Goal: Ask a question

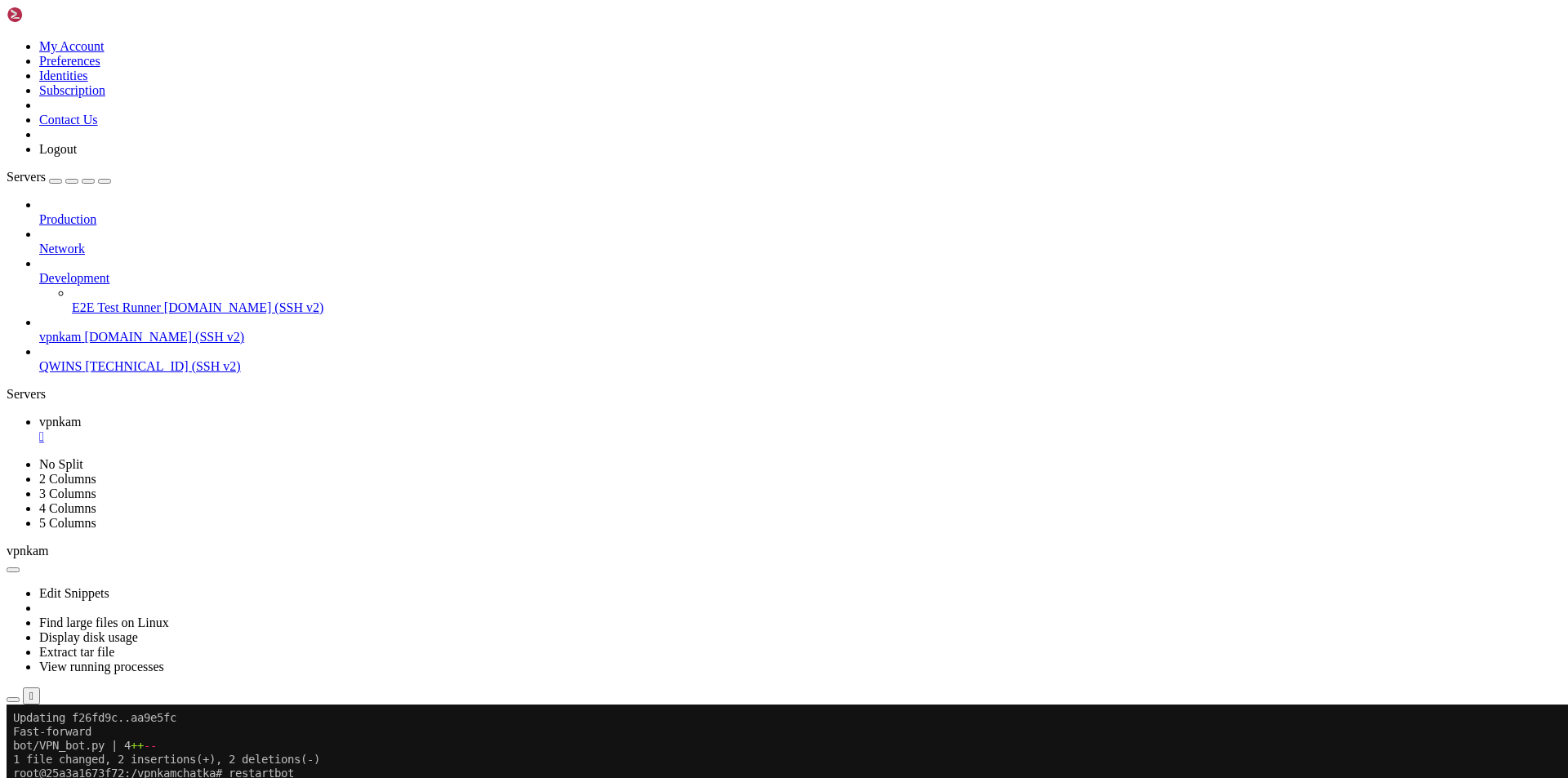
scroll to position [583, 0]
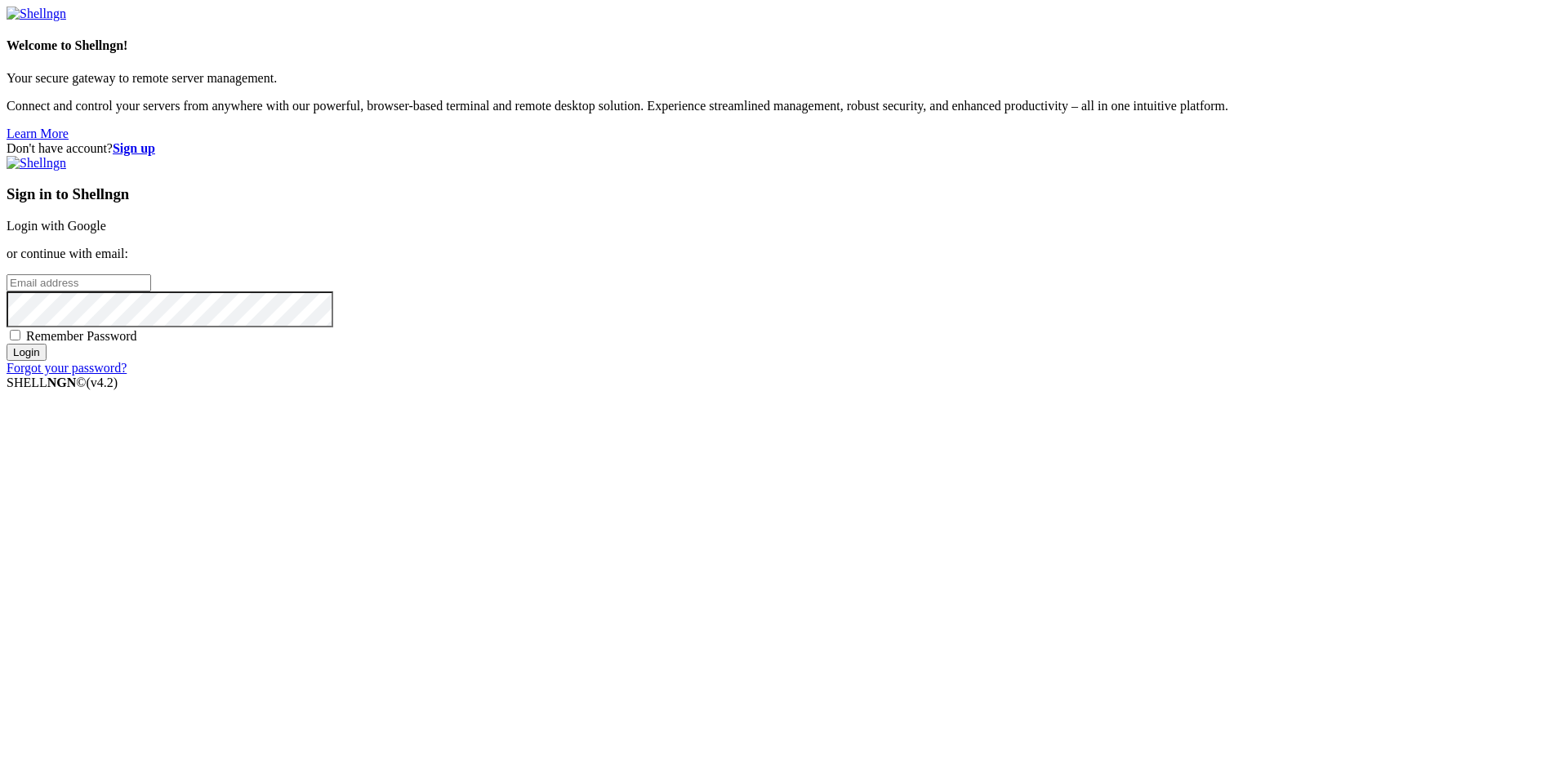
click at [106, 232] on link "Login with Google" at bounding box center [56, 226] width 100 height 14
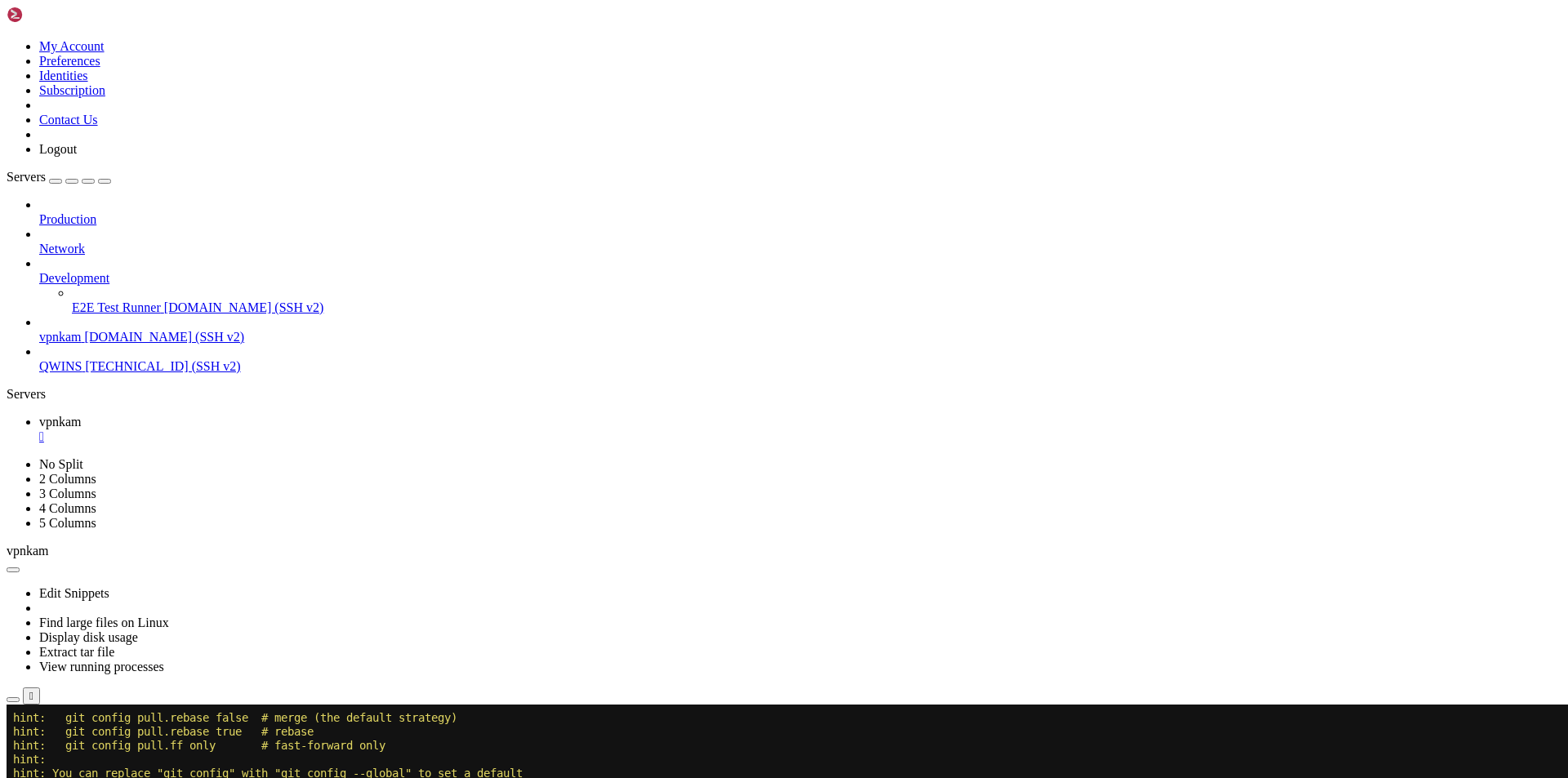
scroll to position [735, 0]
drag, startPoint x: 567, startPoint y: 1317, endPoint x: 91, endPoint y: 1318, distance: 476.0
drag, startPoint x: 199, startPoint y: 1311, endPoint x: 256, endPoint y: 1316, distance: 57.2
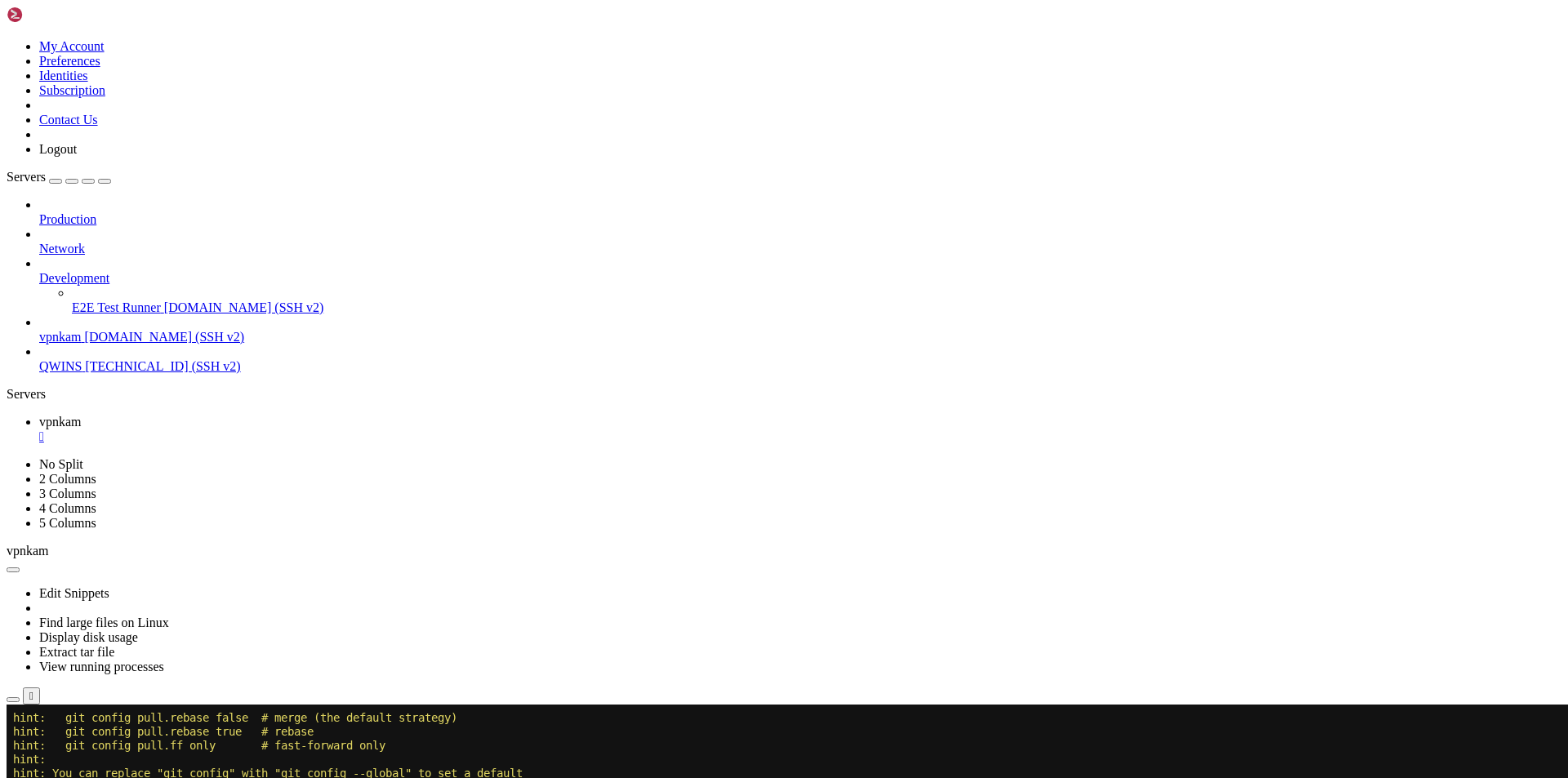
drag, startPoint x: 276, startPoint y: 1319, endPoint x: 307, endPoint y: 1319, distance: 31.0
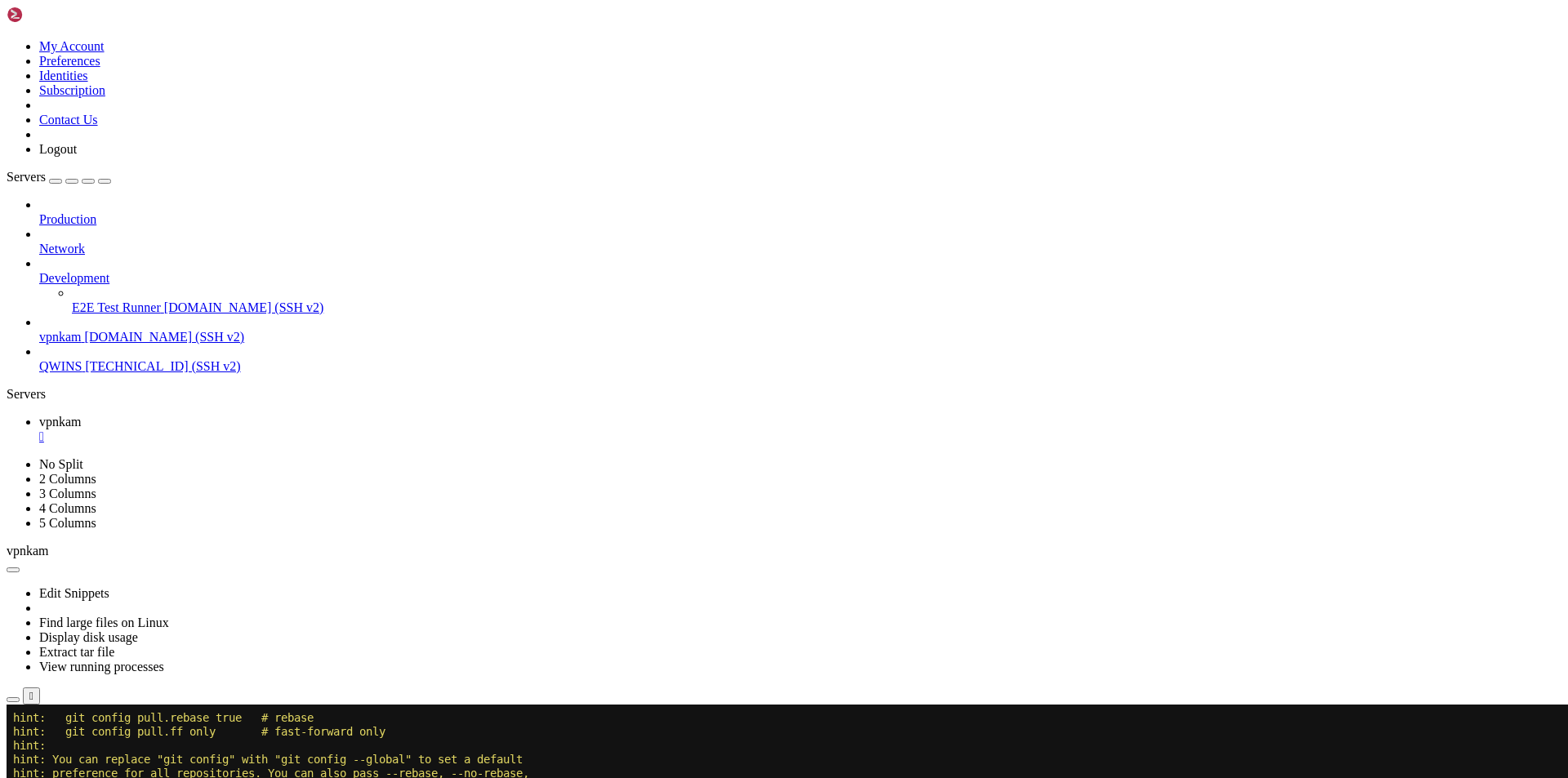
drag, startPoint x: 227, startPoint y: 1302, endPoint x: 398, endPoint y: 1306, distance: 171.0
drag, startPoint x: 495, startPoint y: 1294, endPoint x: 509, endPoint y: 1295, distance: 14.0
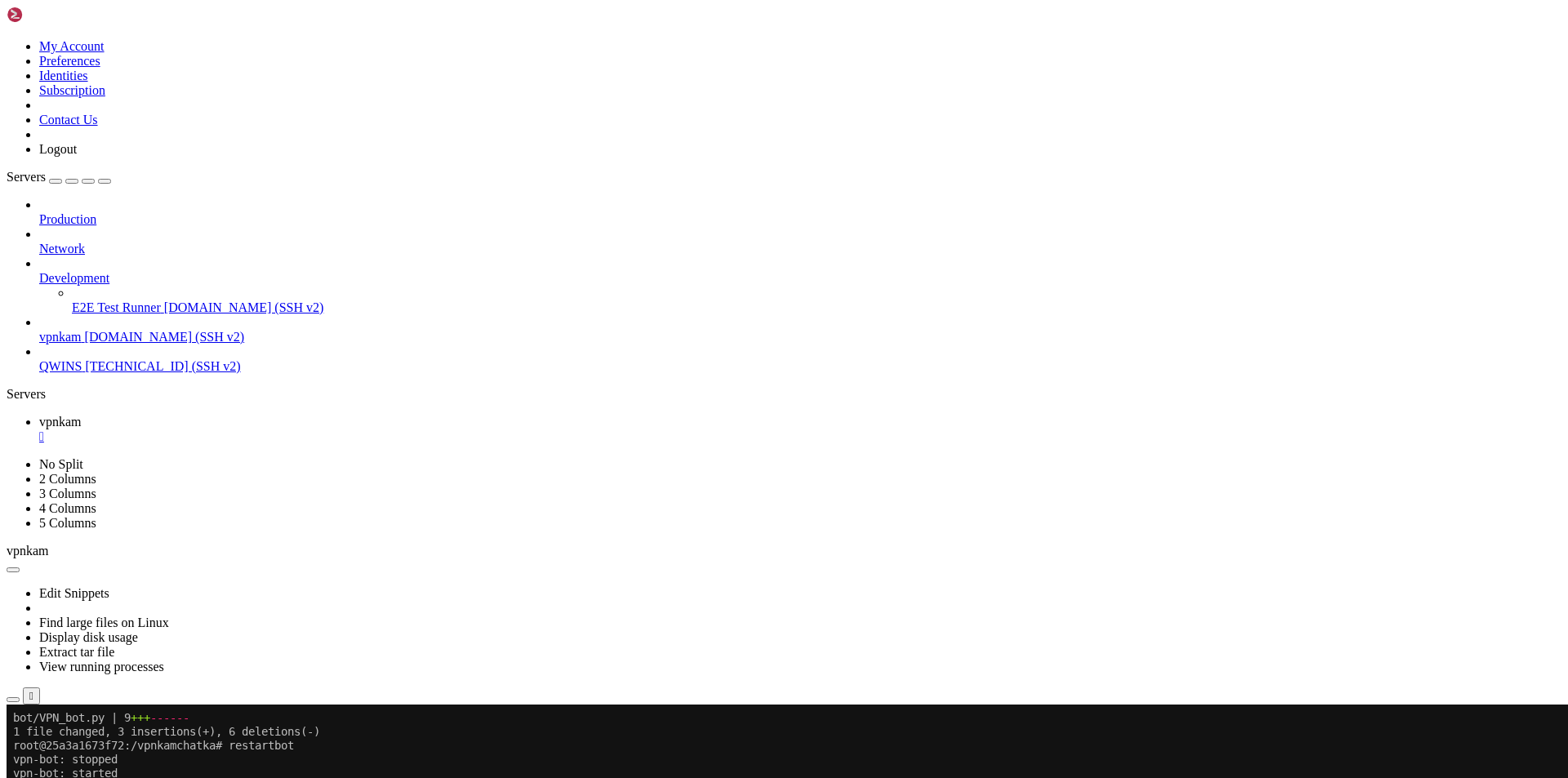
scroll to position [972, 0]
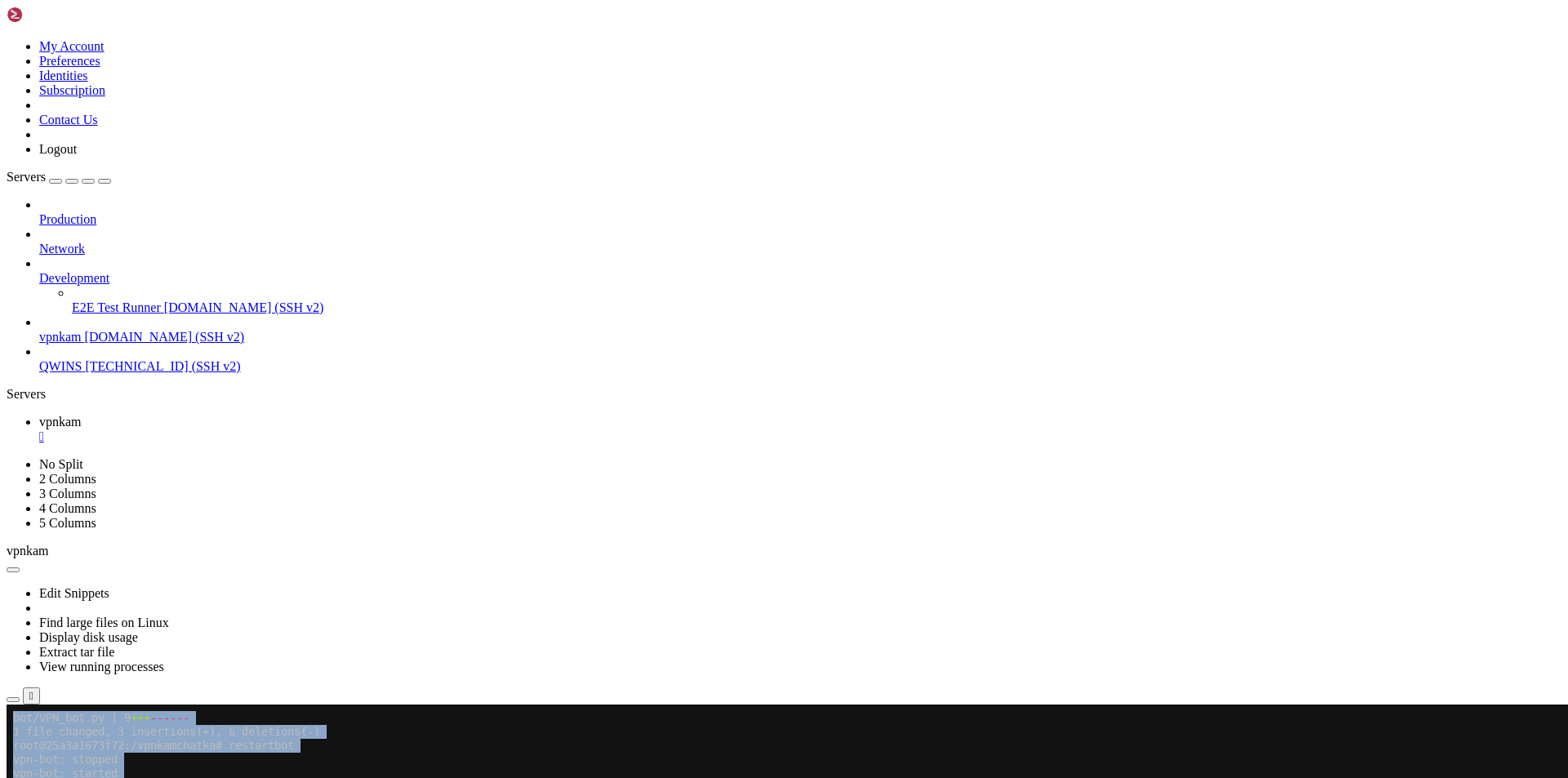
drag, startPoint x: 11, startPoint y: 1008, endPoint x: 84, endPoint y: 1014, distance: 73.2
drag, startPoint x: 38, startPoint y: 1014, endPoint x: 25, endPoint y: 1013, distance: 13.0
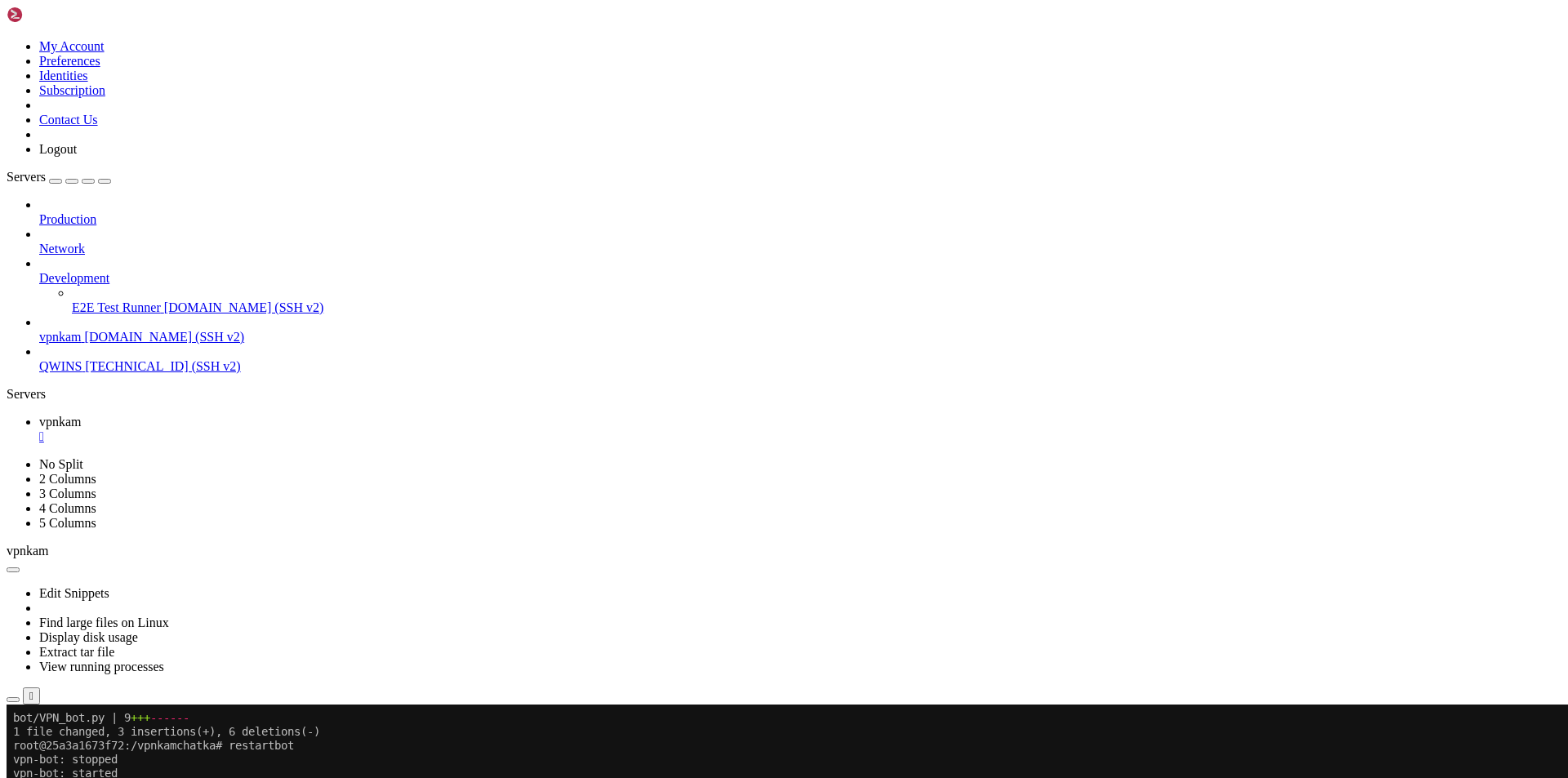
scroll to position [986, 0]
drag, startPoint x: 14, startPoint y: 998, endPoint x: 552, endPoint y: 1064, distance: 542.0
copy div "Traceback (most recent call last): File "/usr/local/lib/python3.10/site-package…"
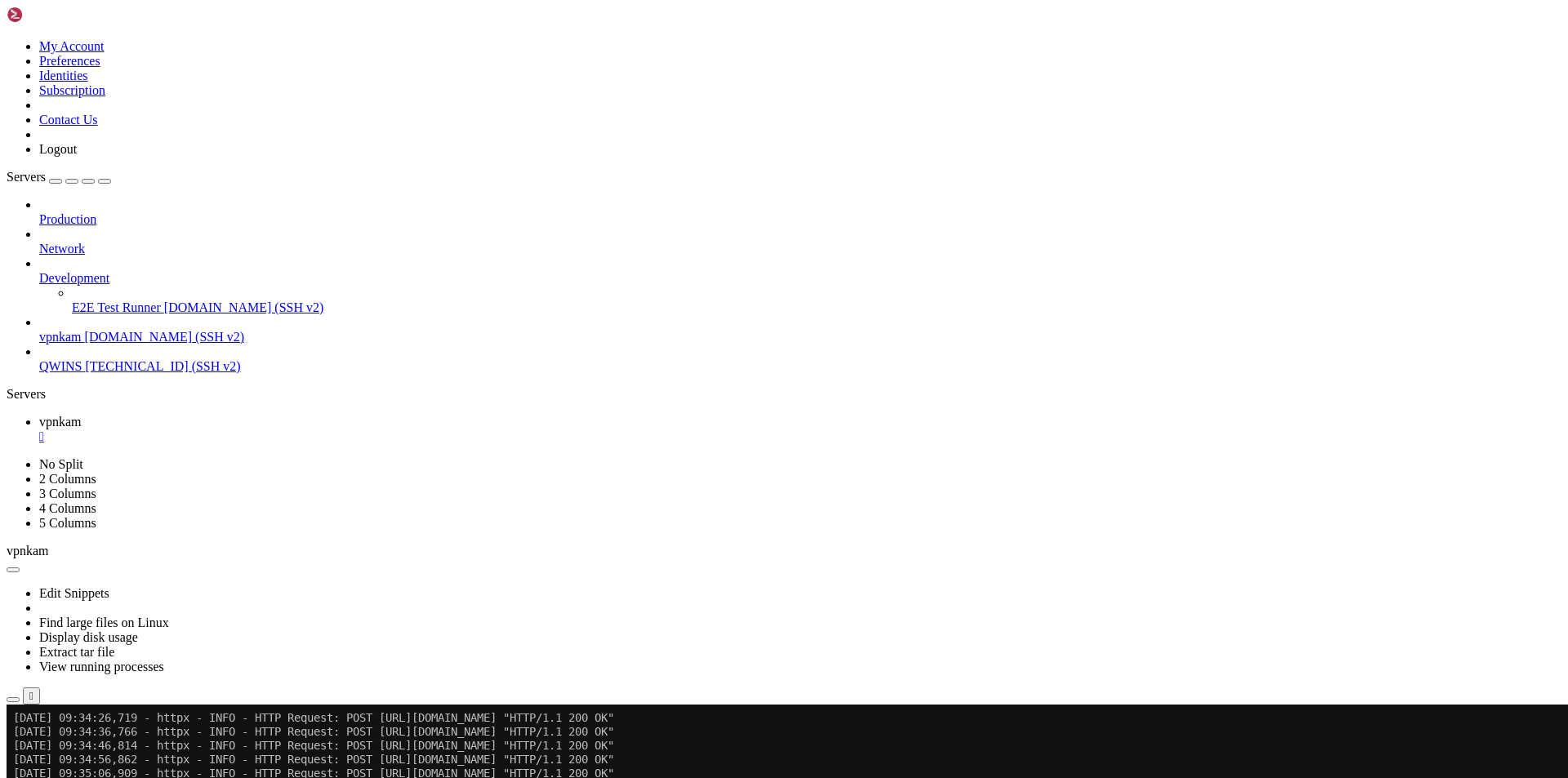
scroll to position [1749, 0]
